Goal: Task Accomplishment & Management: Complete application form

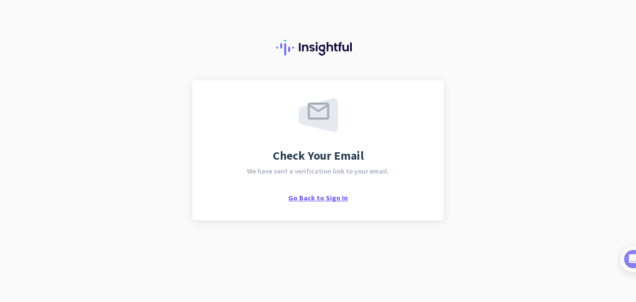
click at [316, 201] on span "Go Back to Sign In" at bounding box center [318, 198] width 60 height 9
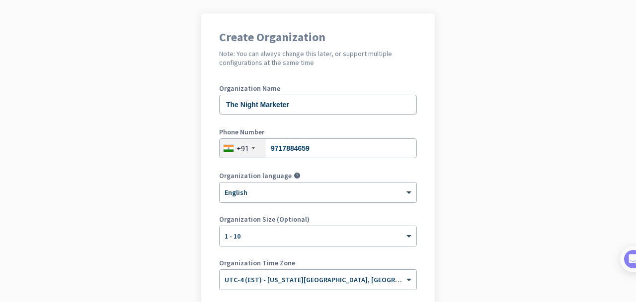
scroll to position [69, 0]
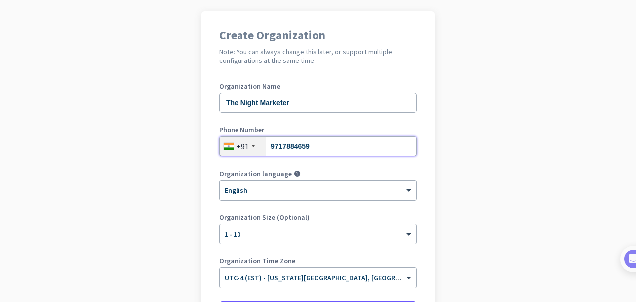
click at [333, 150] on input "9717884659" at bounding box center [318, 147] width 198 height 20
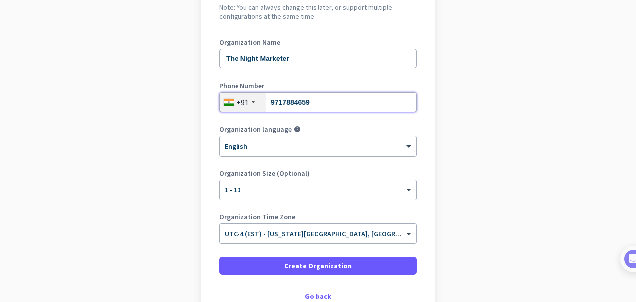
scroll to position [153, 0]
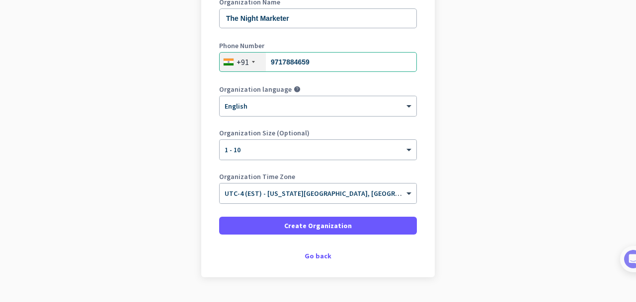
click at [392, 206] on div "Organization Time Zone × UTC-4 (EST) - [US_STATE][GEOGRAPHIC_DATA], [GEOGRAPHIC…" at bounding box center [318, 193] width 198 height 40
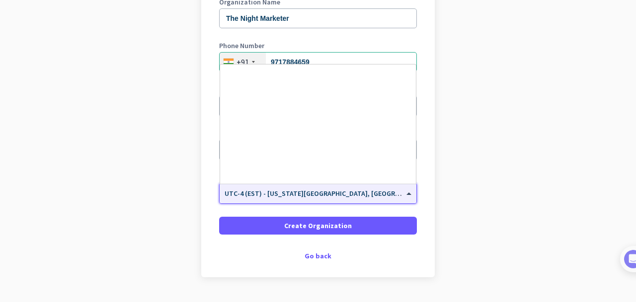
click at [394, 194] on div at bounding box center [318, 190] width 197 height 8
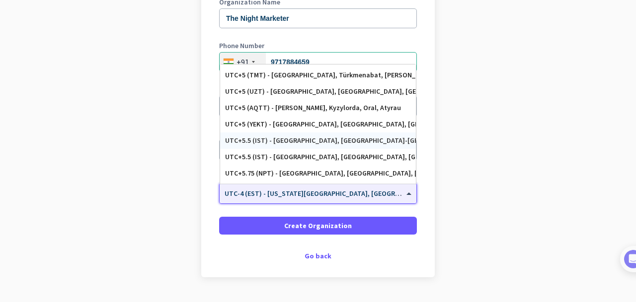
scroll to position [3900, 0]
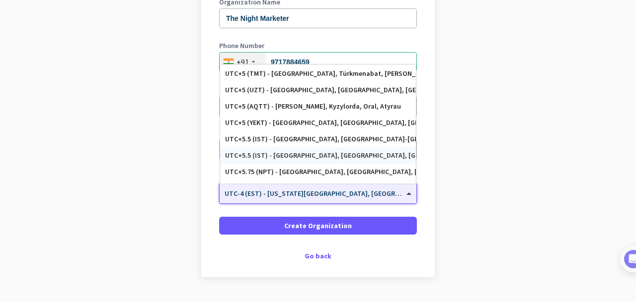
click at [351, 152] on div "UTC+5.5 (IST) - [GEOGRAPHIC_DATA], [GEOGRAPHIC_DATA], [GEOGRAPHIC_DATA], [GEOGR…" at bounding box center [318, 155] width 186 height 8
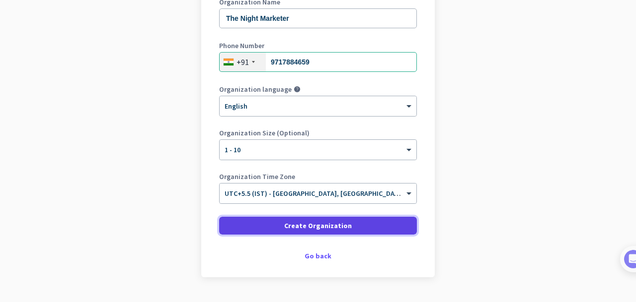
click at [324, 224] on span "Create Organization" at bounding box center [318, 226] width 68 height 10
click at [330, 230] on span "Create Organization" at bounding box center [318, 226] width 68 height 10
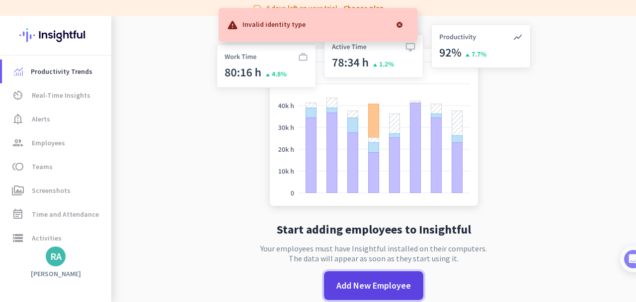
click at [371, 280] on span "Add New Employee" at bounding box center [373, 286] width 75 height 13
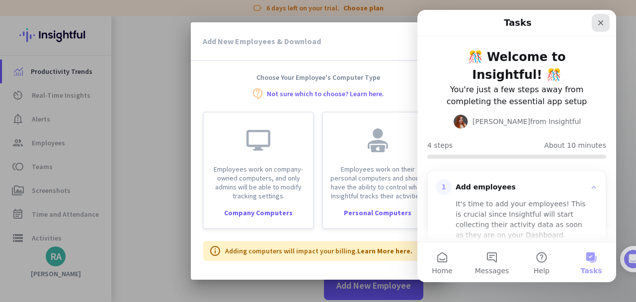
click at [604, 23] on div "Close" at bounding box center [601, 23] width 18 height 18
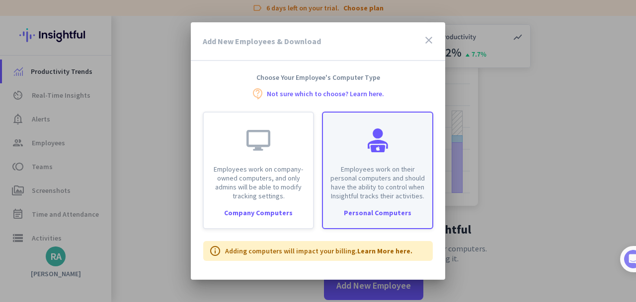
click at [398, 169] on p "Employees work on their personal computers and should have the ability to contr…" at bounding box center [377, 183] width 97 height 36
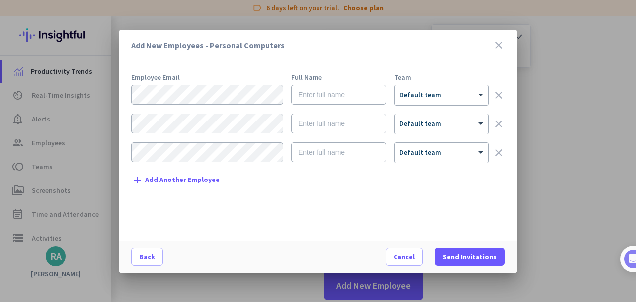
click at [253, 106] on form "× Default team clear × Default team clear × Default team clear" at bounding box center [317, 128] width 373 height 86
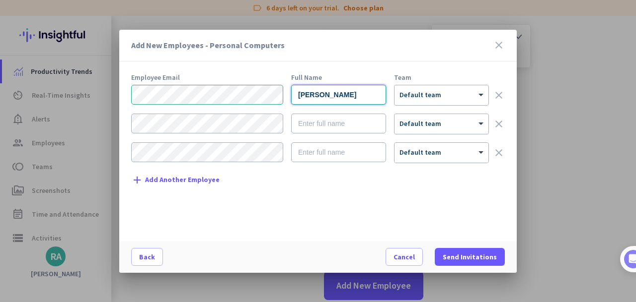
type input "[PERSON_NAME]"
click at [428, 106] on form "[PERSON_NAME] × Default team clear × Default team clear × Default team clear" at bounding box center [317, 128] width 373 height 86
click at [428, 102] on div "× Default team" at bounding box center [441, 95] width 94 height 20
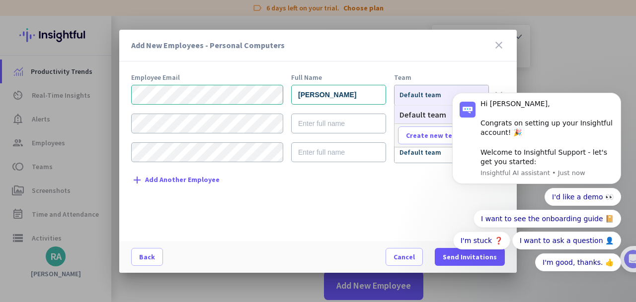
click at [431, 183] on div "Employee Email Full Name Team [PERSON_NAME] × Default team clear × Default team…" at bounding box center [321, 152] width 381 height 157
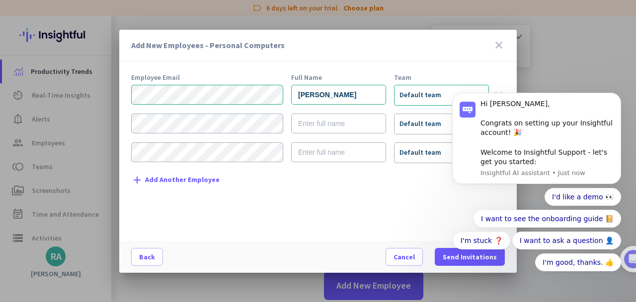
click at [458, 256] on div "I'd like a demo 👀 I want to see the onboarding guide 📔 I'm stuck ❓ I want to as…" at bounding box center [536, 229] width 169 height 83
click at [463, 258] on div "I'd like a demo 👀 I want to see the onboarding guide 📔 I'm stuck ❓ I want to as…" at bounding box center [536, 229] width 169 height 83
click at [608, 264] on button "I'm good, thanks. 👍" at bounding box center [578, 263] width 86 height 18
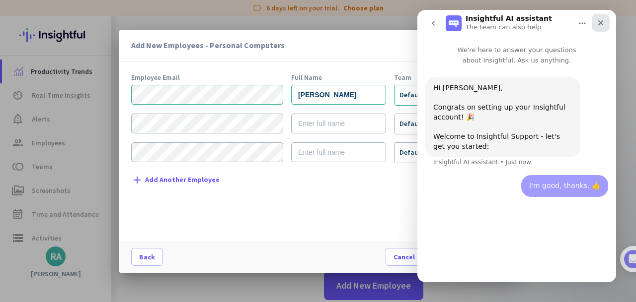
click at [600, 22] on icon "Close" at bounding box center [601, 23] width 8 height 8
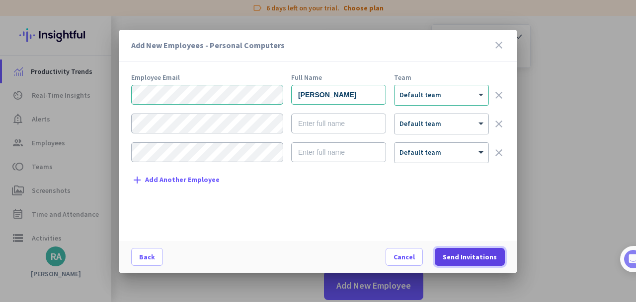
click at [471, 254] on span "Send Invitations" at bounding box center [470, 257] width 54 height 10
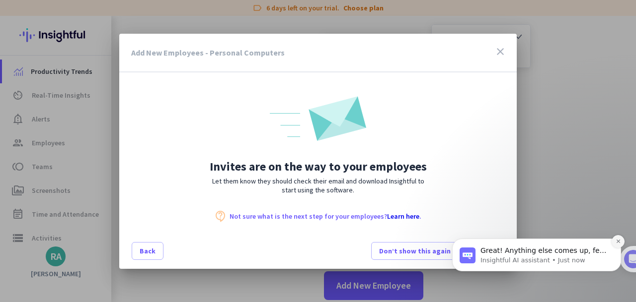
click at [617, 241] on icon "Dismiss notification" at bounding box center [617, 241] width 5 height 5
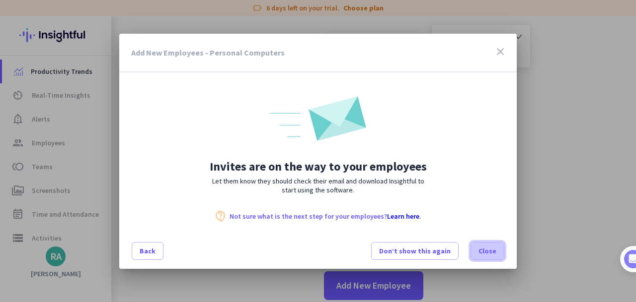
click at [484, 254] on span "Close" at bounding box center [487, 251] width 18 height 10
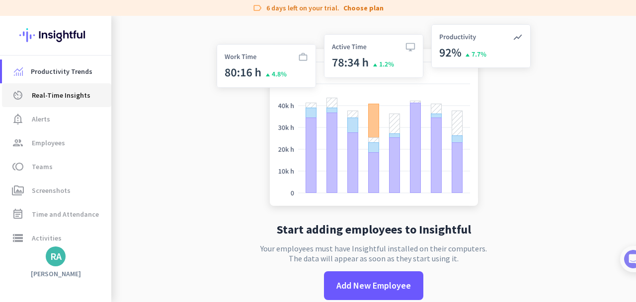
click at [48, 102] on link "av_timer Real-Time Insights" at bounding box center [56, 95] width 109 height 24
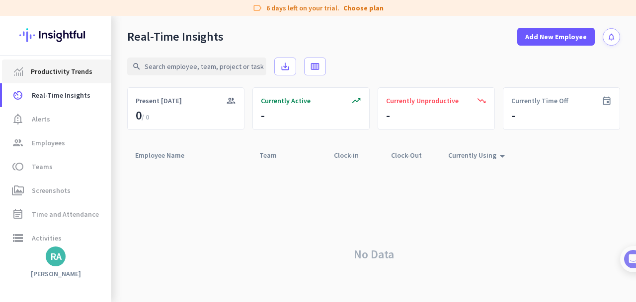
click at [66, 82] on link "Productivity Trends" at bounding box center [56, 72] width 109 height 24
